Goal: Transaction & Acquisition: Purchase product/service

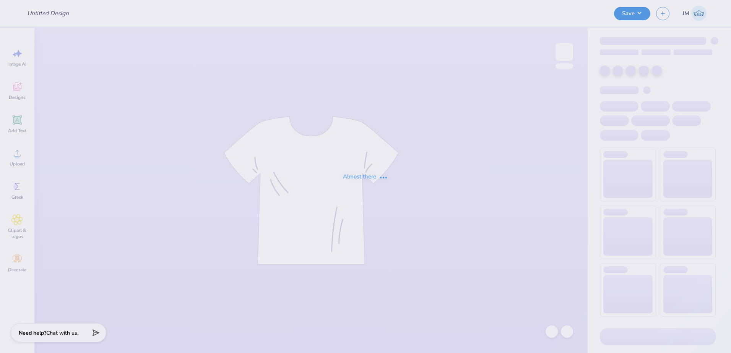
type input "Phi Tau Parents Weekend Shirts"
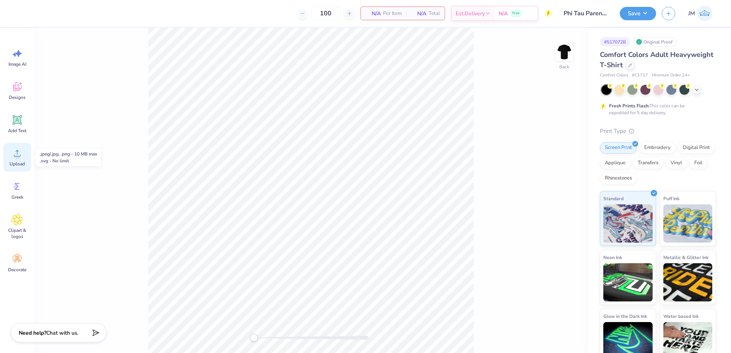
click at [9, 159] on div "Upload" at bounding box center [17, 157] width 28 height 29
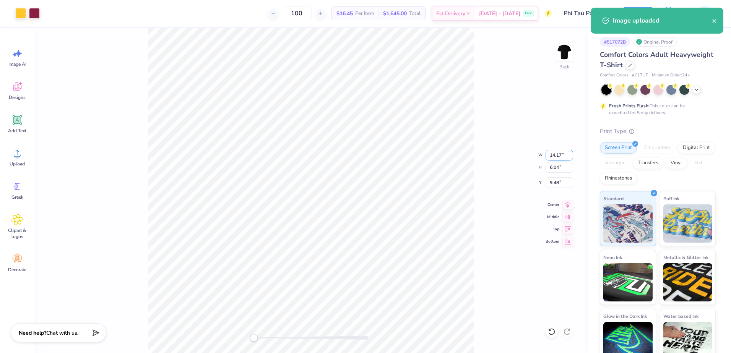
click at [551, 155] on input "14.17" at bounding box center [559, 155] width 28 height 11
type input "3.5"
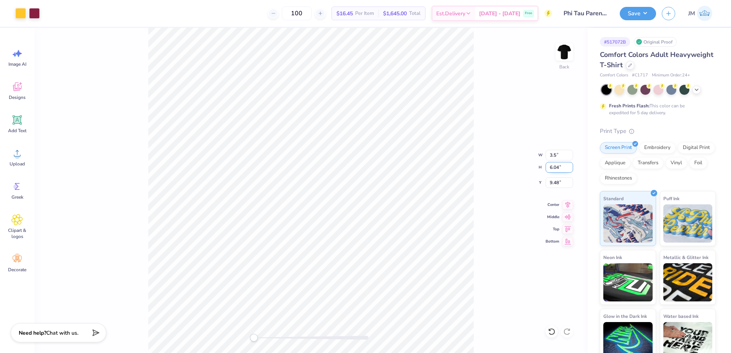
click at [554, 169] on input "6.04" at bounding box center [559, 167] width 28 height 11
click at [555, 187] on input "9.48" at bounding box center [559, 182] width 28 height 11
type input "3"
click at [558, 172] on div "Back W 3.5 3.5 " H 6.04 6.04 " Y 3 3 " Center Middle Top Bottom" at bounding box center [310, 190] width 553 height 325
type input "3.5"
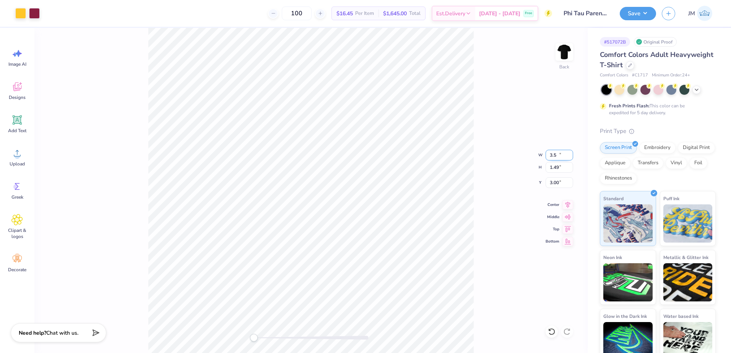
click at [569, 153] on input "3.5" at bounding box center [559, 155] width 28 height 11
click at [557, 169] on input "1.49" at bounding box center [559, 167] width 28 height 11
click at [553, 180] on input "3.00" at bounding box center [559, 182] width 28 height 11
type input "3.5"
click at [570, 157] on input "3.5" at bounding box center [559, 155] width 28 height 11
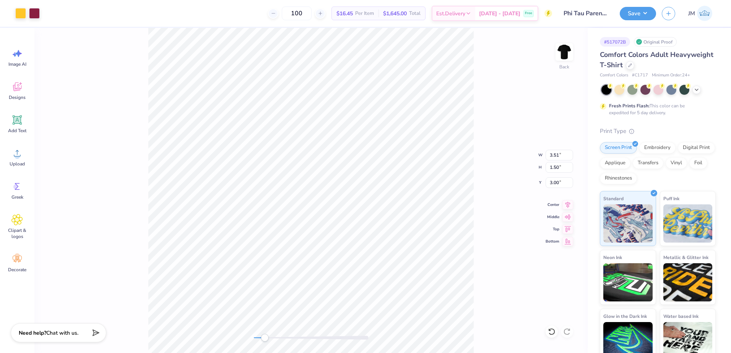
drag, startPoint x: 262, startPoint y: 337, endPoint x: 265, endPoint y: 334, distance: 4.1
click at [265, 336] on div at bounding box center [311, 338] width 115 height 4
click at [550, 154] on input "3.51" at bounding box center [559, 155] width 28 height 11
type input "3.5"
click at [554, 173] on div "Back W 3.5 3.5 " H 1.50 1.50 " Y 3.00 3.00 " Center Middle Top Bottom" at bounding box center [310, 190] width 553 height 325
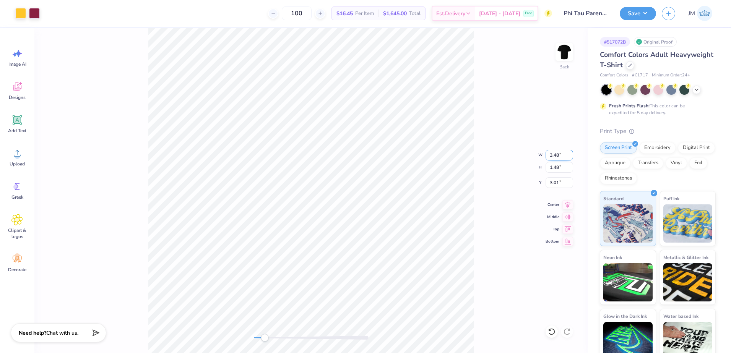
click at [558, 157] on input "3.48" at bounding box center [559, 155] width 28 height 11
click at [569, 153] on input "3.49" at bounding box center [559, 155] width 28 height 11
click at [569, 153] on input "3.5" at bounding box center [559, 155] width 28 height 11
click at [569, 153] on input "3.51" at bounding box center [559, 155] width 28 height 11
type input "3.5"
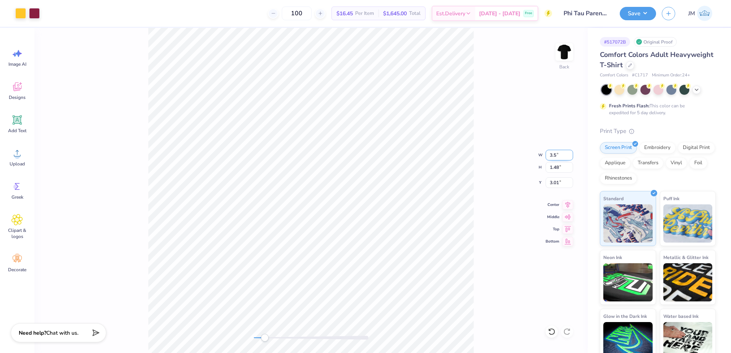
click at [569, 156] on input "3.5" at bounding box center [559, 155] width 28 height 11
click at [557, 173] on div "Back W 3.5 3.5 " H 1.48 1.48 " Y 3.01 3.01 " Center Middle Top Bottom" at bounding box center [310, 190] width 553 height 325
click at [569, 157] on input "3.51" at bounding box center [559, 155] width 28 height 11
type input "3.5"
click at [569, 156] on input "3.5" at bounding box center [559, 155] width 28 height 11
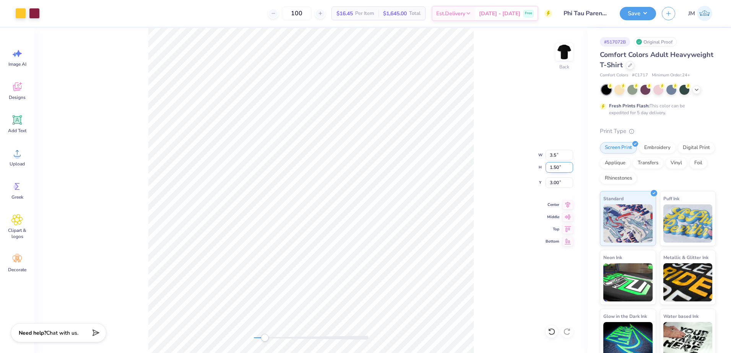
click at [555, 168] on input "1.50" at bounding box center [559, 167] width 28 height 11
click at [560, 183] on input "3.01" at bounding box center [559, 182] width 28 height 11
type input "3"
click at [570, 183] on input "3" at bounding box center [559, 182] width 28 height 11
type input "3"
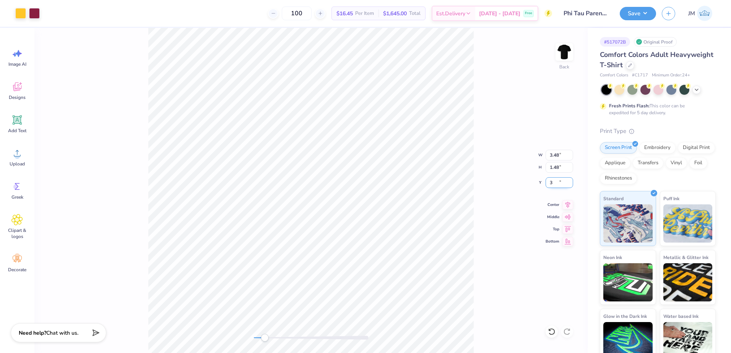
click at [569, 183] on input "3" at bounding box center [559, 182] width 28 height 11
type input "3"
click at [570, 184] on input "3" at bounding box center [559, 182] width 28 height 11
type input "3"
click at [571, 185] on input "3" at bounding box center [559, 182] width 28 height 11
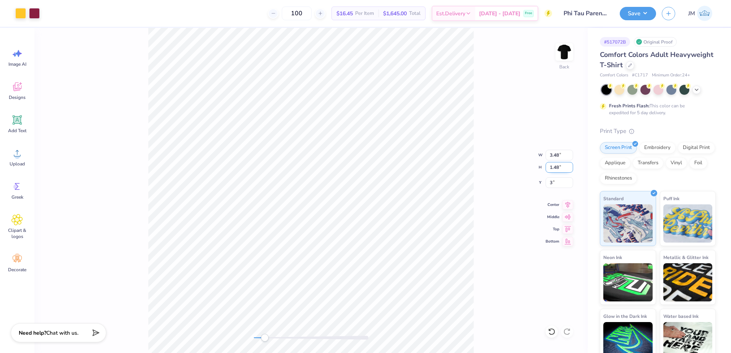
click at [560, 167] on input "1.48" at bounding box center [559, 167] width 28 height 11
click at [549, 159] on input "3.48" at bounding box center [559, 155] width 28 height 11
click at [556, 190] on div "Back W 3.48 3.48 " H 1.48 1.48 " Y 3 3 " Center Middle Top Bottom" at bounding box center [310, 190] width 553 height 325
click at [570, 154] on input "3.49" at bounding box center [559, 155] width 28 height 11
type input "3.5"
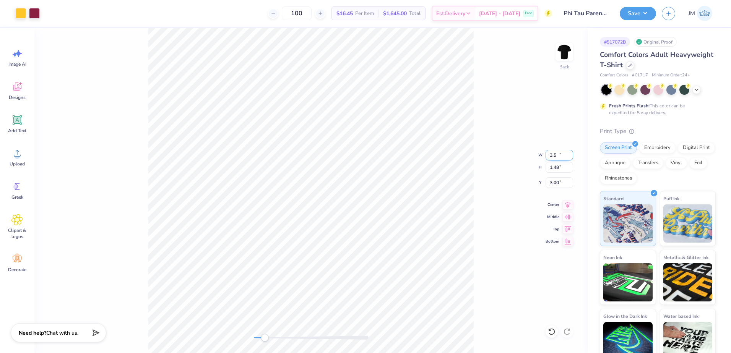
click at [570, 153] on input "3.5" at bounding box center [559, 155] width 28 height 11
click at [570, 153] on input "3.49" at bounding box center [559, 155] width 28 height 11
type input "3.5"
click at [570, 153] on input "3.5" at bounding box center [559, 155] width 28 height 11
click at [569, 153] on input "3.49" at bounding box center [559, 155] width 28 height 11
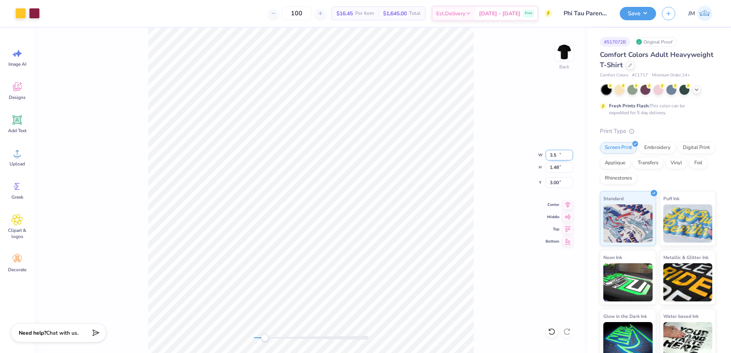
type input "3.5"
click at [569, 153] on input "3.5" at bounding box center [559, 155] width 28 height 11
type input "3"
click at [572, 180] on input "3" at bounding box center [559, 182] width 28 height 11
type input "3"
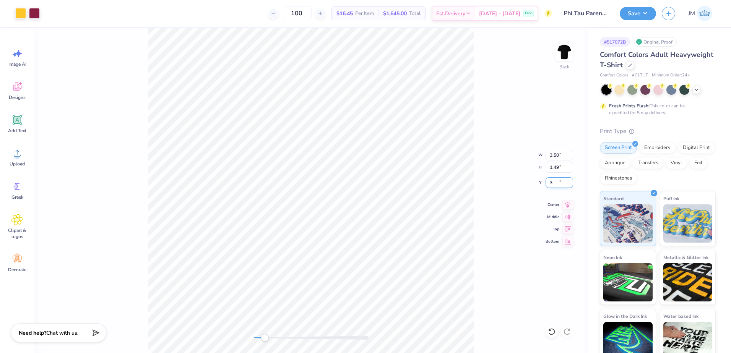
click at [569, 181] on input "3" at bounding box center [559, 182] width 28 height 11
type input "3"
click at [571, 181] on input "3" at bounding box center [559, 182] width 28 height 11
type input "3"
click at [568, 180] on input "3" at bounding box center [559, 182] width 28 height 11
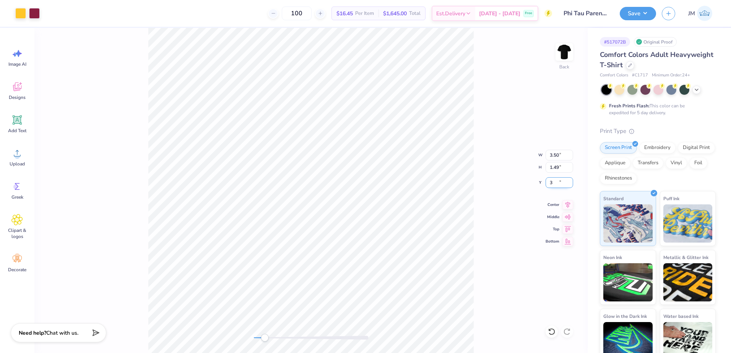
type input "3"
click at [570, 181] on input "3" at bounding box center [559, 182] width 28 height 11
type input "3"
click at [570, 181] on input "3" at bounding box center [559, 182] width 28 height 11
click at [565, 54] on img at bounding box center [564, 52] width 31 height 31
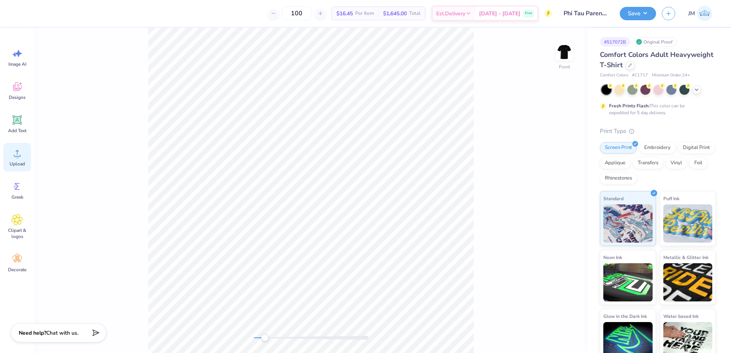
click at [23, 159] on div "Upload" at bounding box center [17, 157] width 28 height 29
type input "9.94"
type input "10.30"
type input "3.61"
drag, startPoint x: 268, startPoint y: 335, endPoint x: 259, endPoint y: 335, distance: 8.4
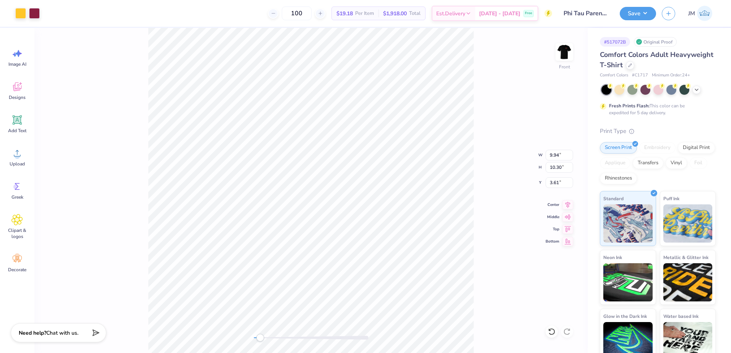
click at [259, 335] on div at bounding box center [311, 338] width 115 height 8
click at [566, 49] on img at bounding box center [564, 52] width 31 height 31
type input "12.30"
type input "12.74"
type input "0.65"
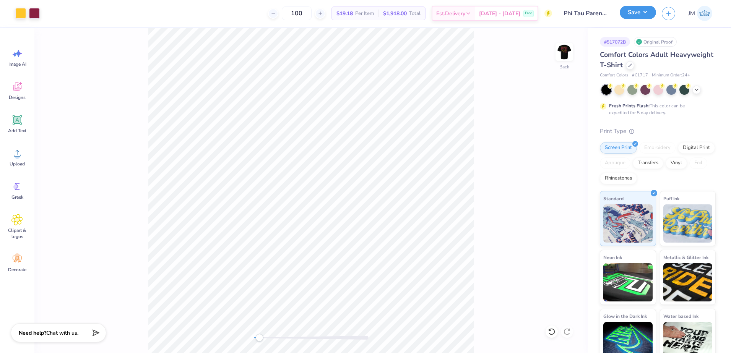
click at [641, 12] on button "Save" at bounding box center [638, 12] width 36 height 13
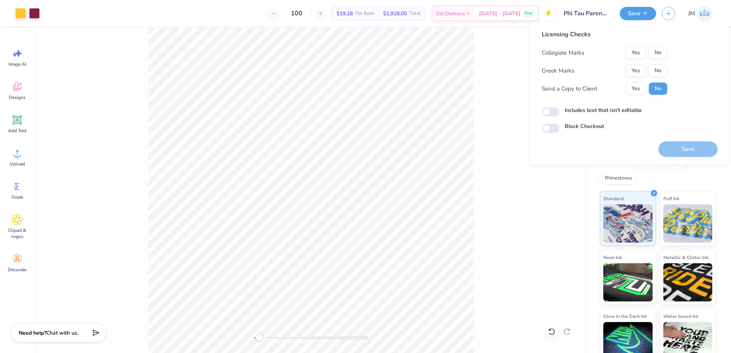
click at [640, 70] on button "Yes" at bounding box center [636, 71] width 20 height 12
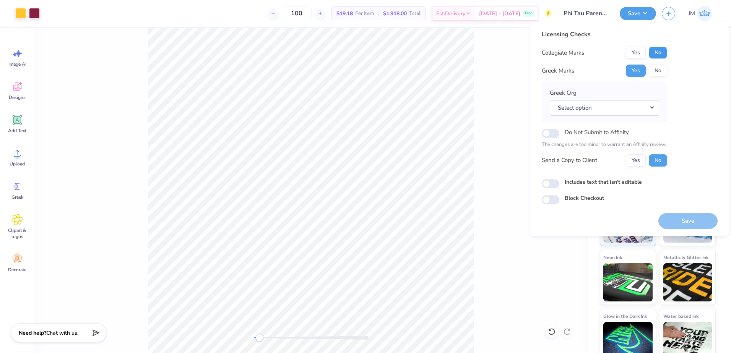
click at [656, 49] on button "No" at bounding box center [658, 53] width 18 height 12
click at [610, 108] on button "Select option" at bounding box center [604, 108] width 109 height 16
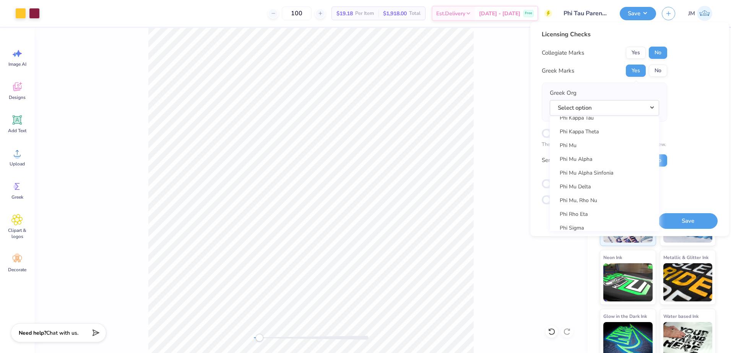
scroll to position [4077, 0]
click at [593, 162] on link "Phi Kappa Tau" at bounding box center [604, 163] width 103 height 13
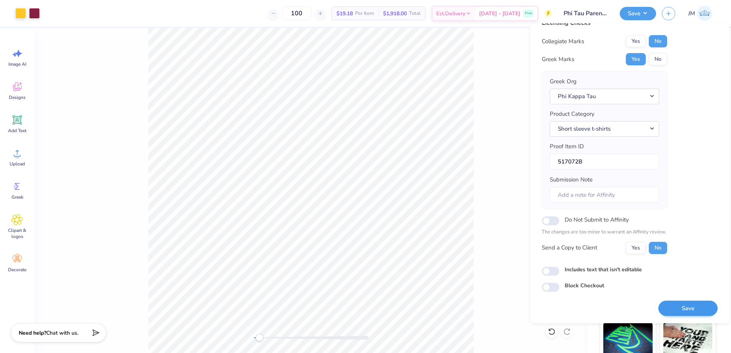
scroll to position [13, 0]
click at [685, 307] on button "Save" at bounding box center [687, 308] width 59 height 16
